Goal: Information Seeking & Learning: Learn about a topic

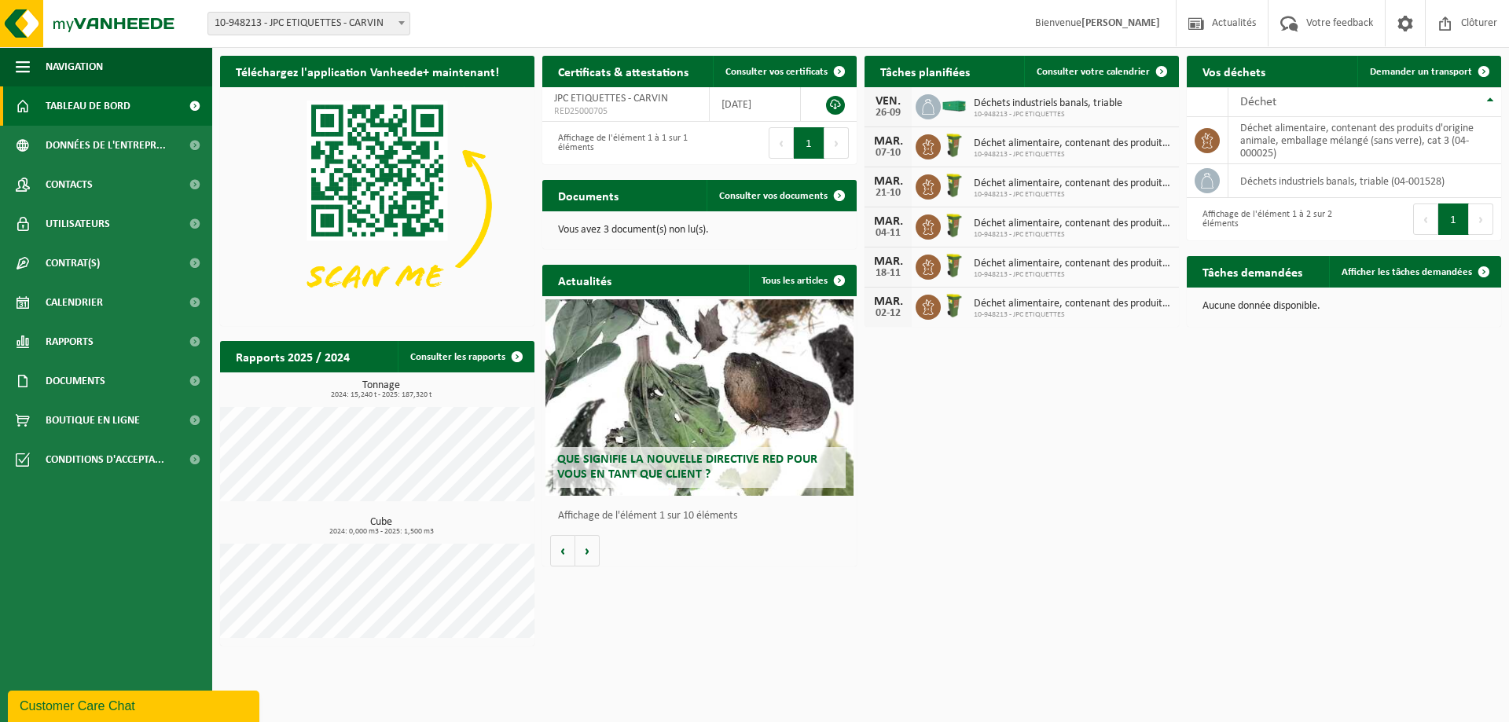
click at [1044, 112] on span "10-948213 - JPC ETIQUETTES" at bounding box center [1048, 114] width 149 height 9
click at [965, 113] on div at bounding box center [953, 106] width 25 height 17
click at [948, 108] on img at bounding box center [954, 105] width 27 height 14
click at [932, 103] on icon at bounding box center [928, 107] width 16 height 16
click at [957, 101] on img at bounding box center [954, 105] width 27 height 14
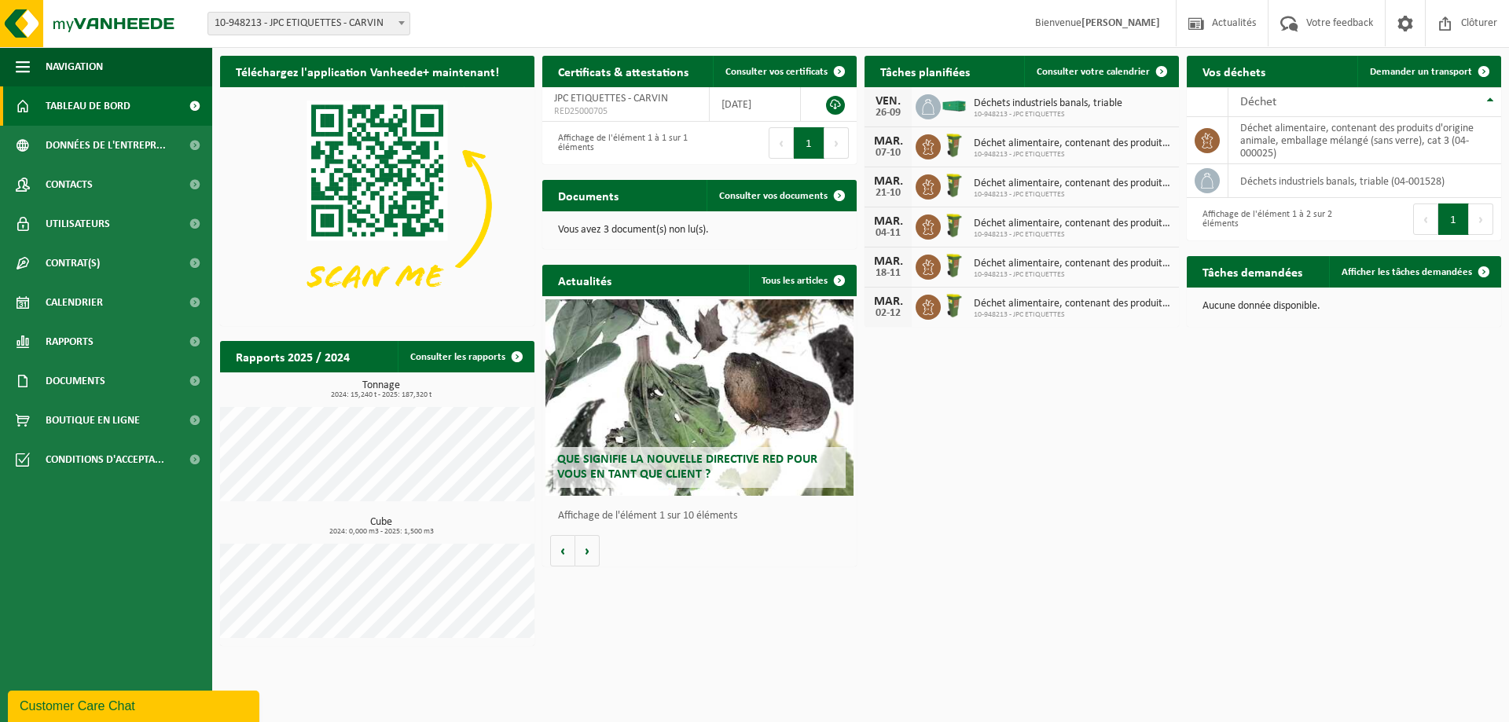
click at [1102, 109] on span "Déchets industriels banals, triable" at bounding box center [1048, 103] width 149 height 13
click at [783, 409] on div "Que signifie la nouvelle directive RED pour vous en tant que client ?" at bounding box center [699, 397] width 308 height 196
